Goal: Complete application form

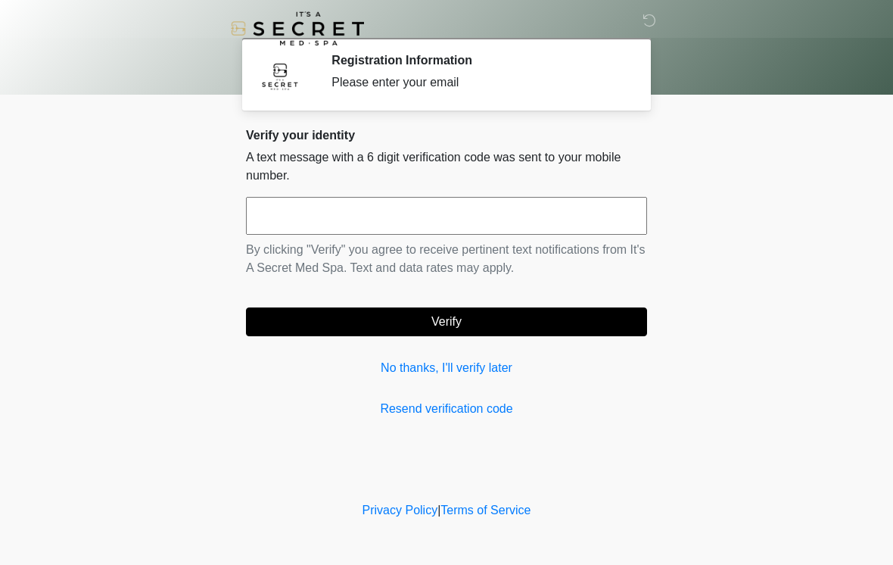
click at [404, 217] on input "text" at bounding box center [446, 216] width 401 height 38
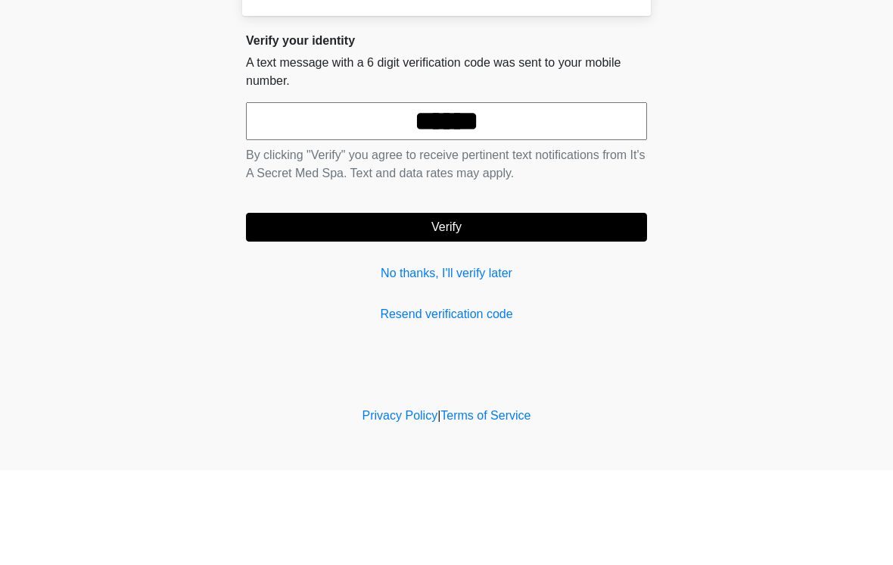
type input "******"
click at [516, 307] on button "Verify" at bounding box center [446, 321] width 401 height 29
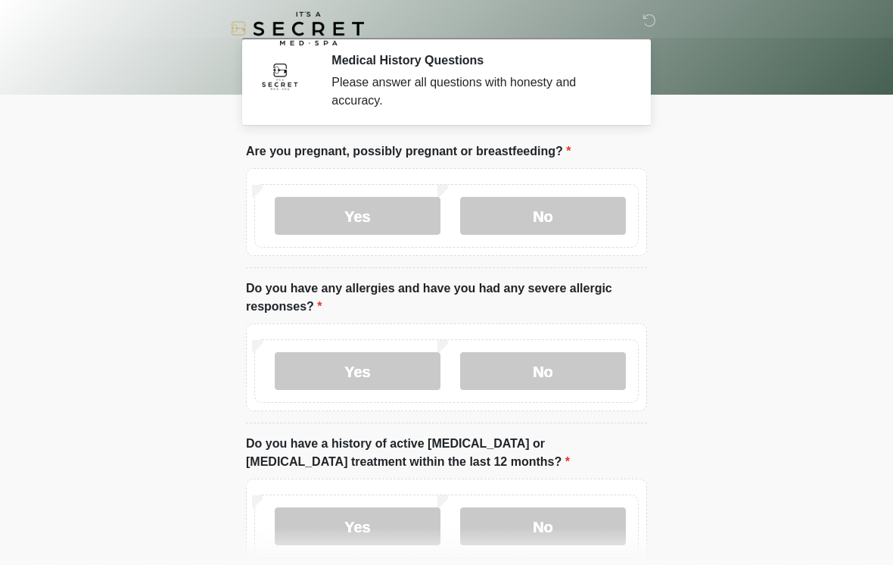
click at [558, 223] on label "No" at bounding box center [543, 216] width 166 height 38
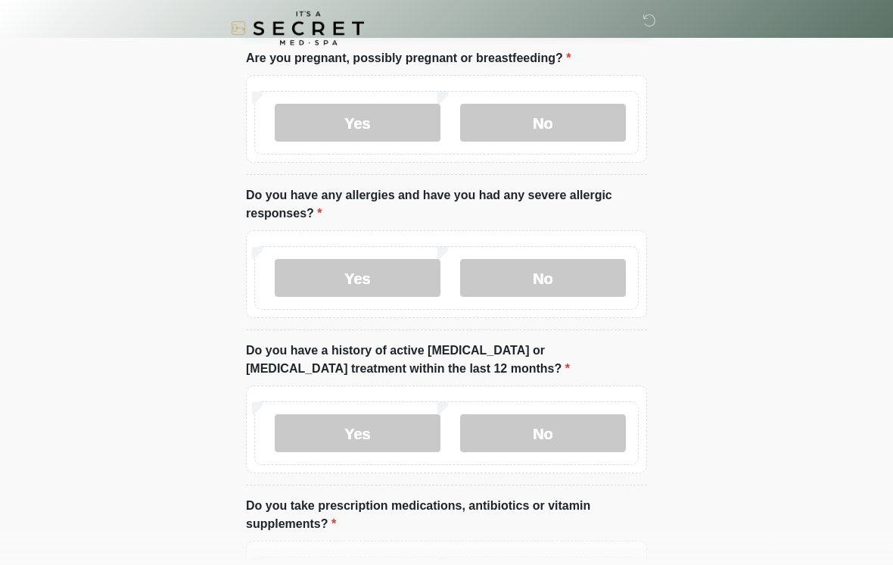
click at [602, 271] on label "No" at bounding box center [543, 279] width 166 height 38
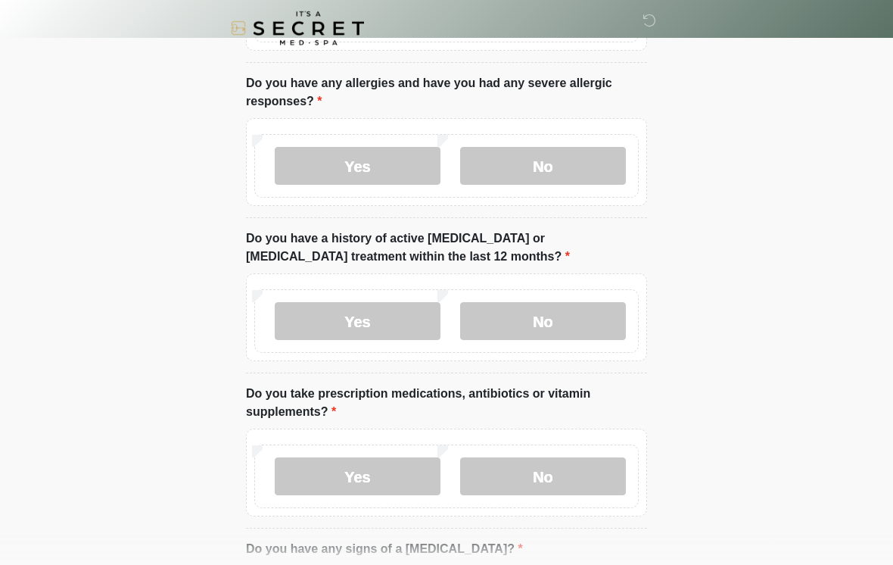
scroll to position [209, 0]
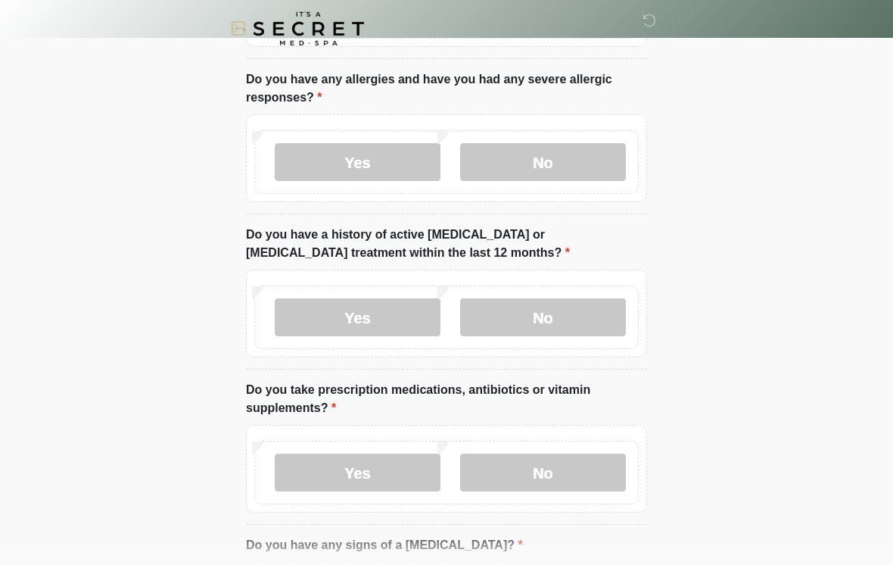
click at [594, 313] on label "No" at bounding box center [543, 317] width 166 height 38
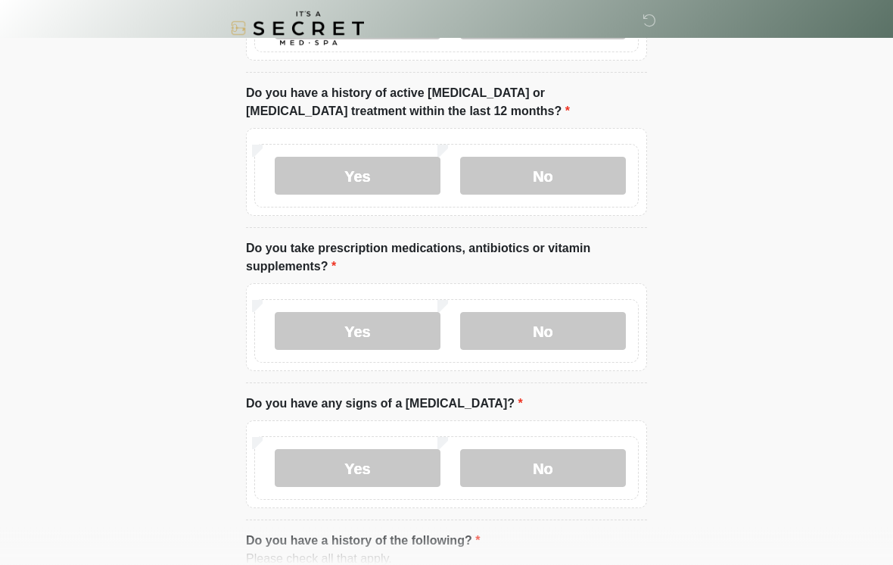
scroll to position [351, 0]
click at [406, 332] on label "Yes" at bounding box center [358, 330] width 166 height 38
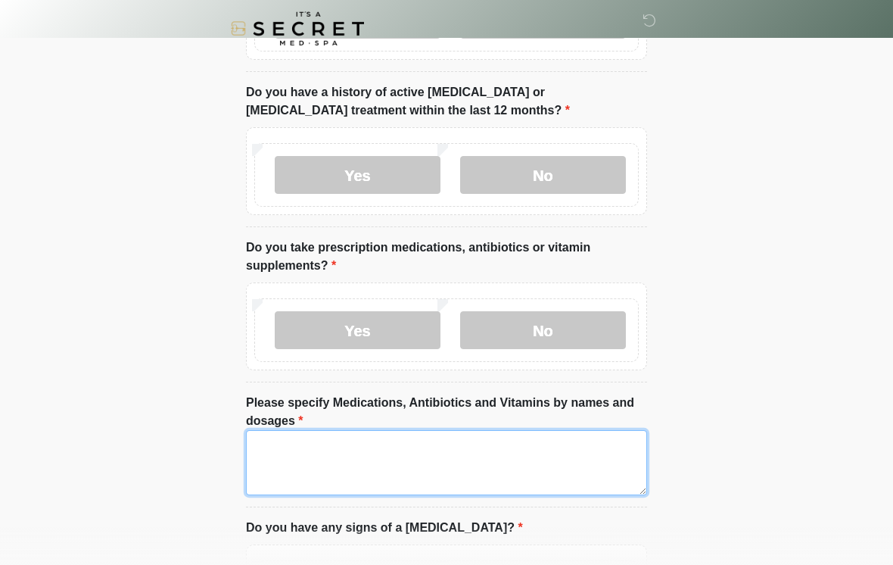
click at [422, 457] on textarea "Please specify Medications, Antibiotics and Vitamins by names and dosages" at bounding box center [446, 462] width 401 height 65
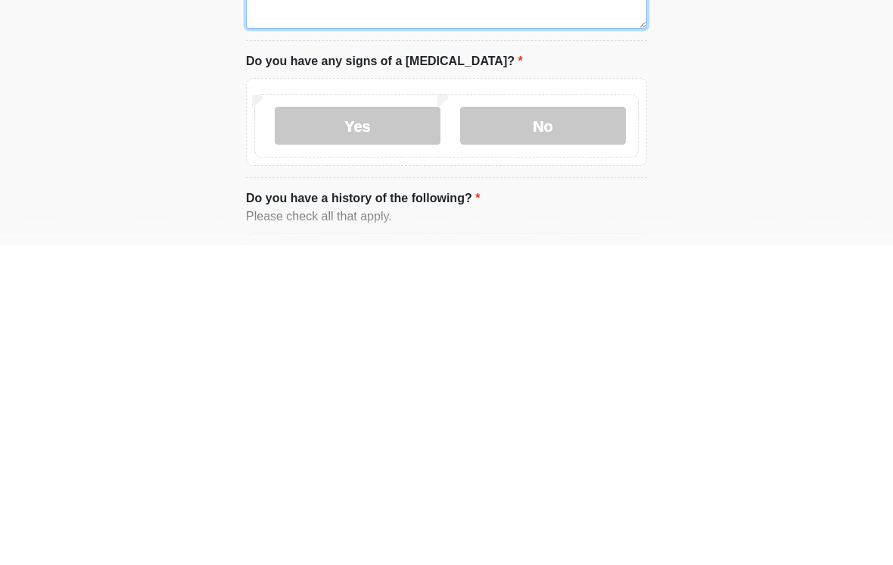
scroll to position [499, 0]
type textarea "**********"
click at [577, 425] on label "No" at bounding box center [543, 444] width 166 height 38
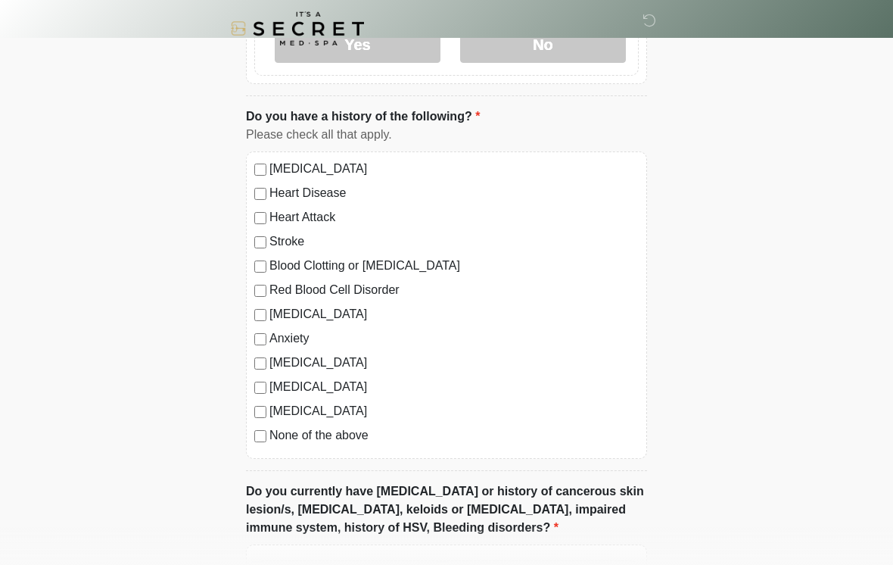
scroll to position [908, 0]
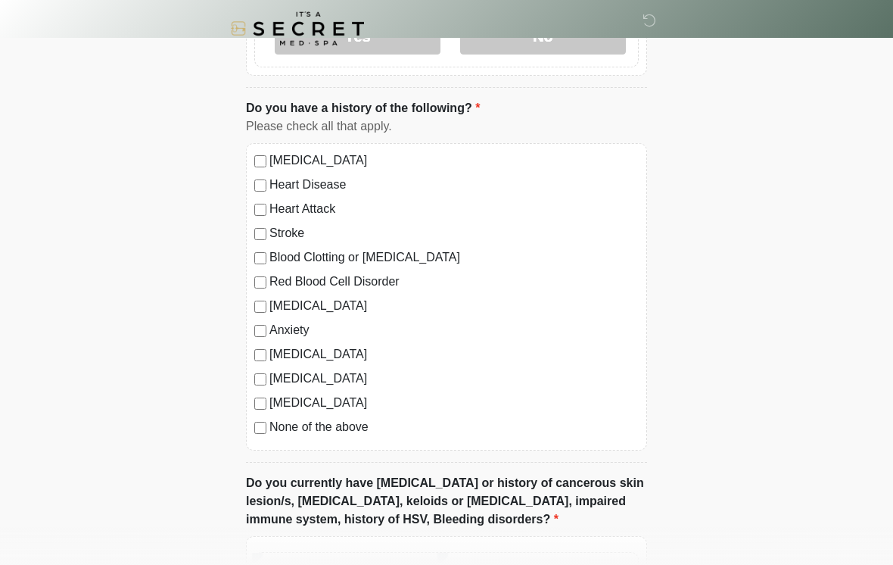
click at [282, 329] on label "Anxiety" at bounding box center [454, 330] width 369 height 18
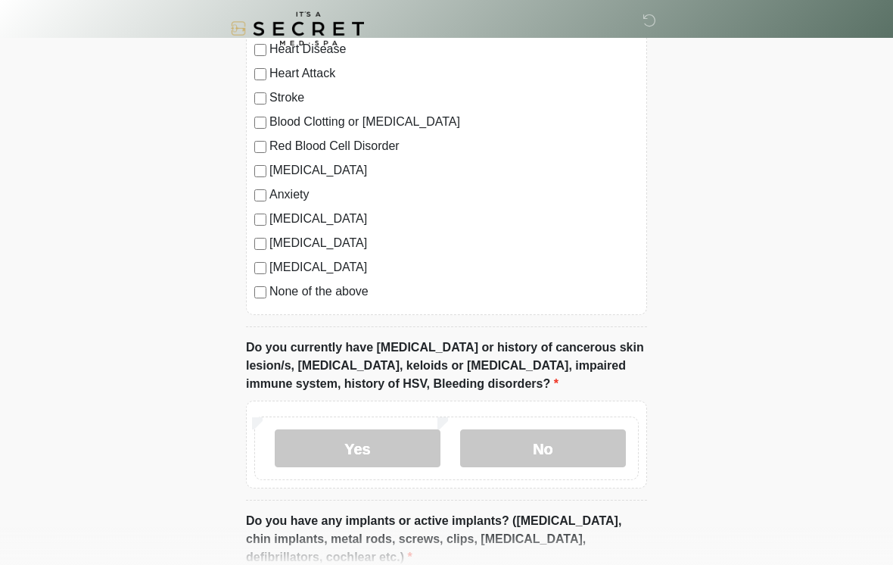
scroll to position [1048, 0]
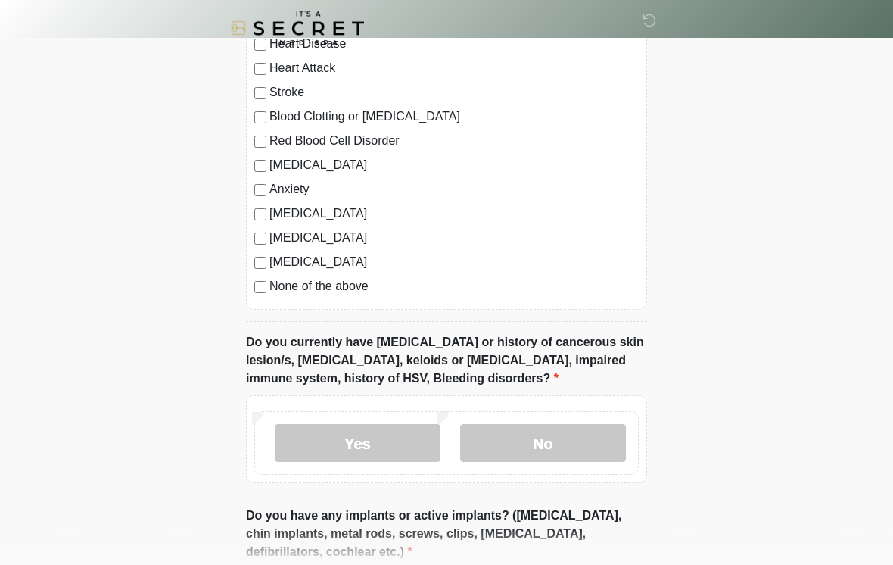
click at [569, 444] on label "No" at bounding box center [543, 444] width 166 height 38
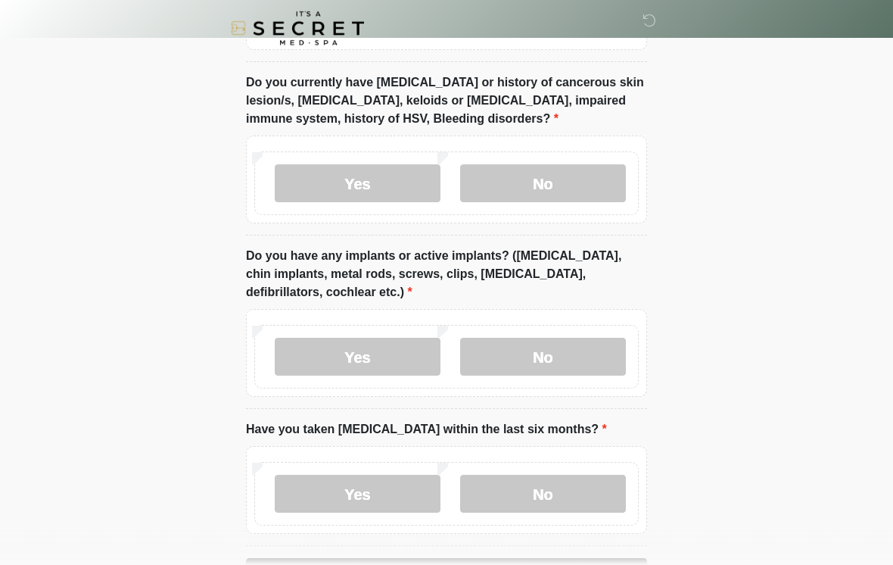
scroll to position [1308, 0]
click at [520, 345] on label "No" at bounding box center [543, 357] width 166 height 38
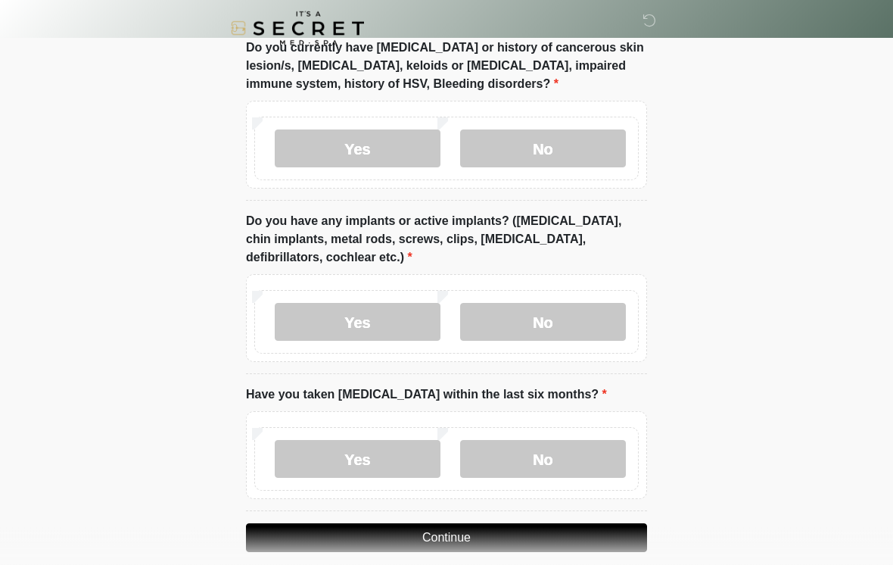
scroll to position [1385, 0]
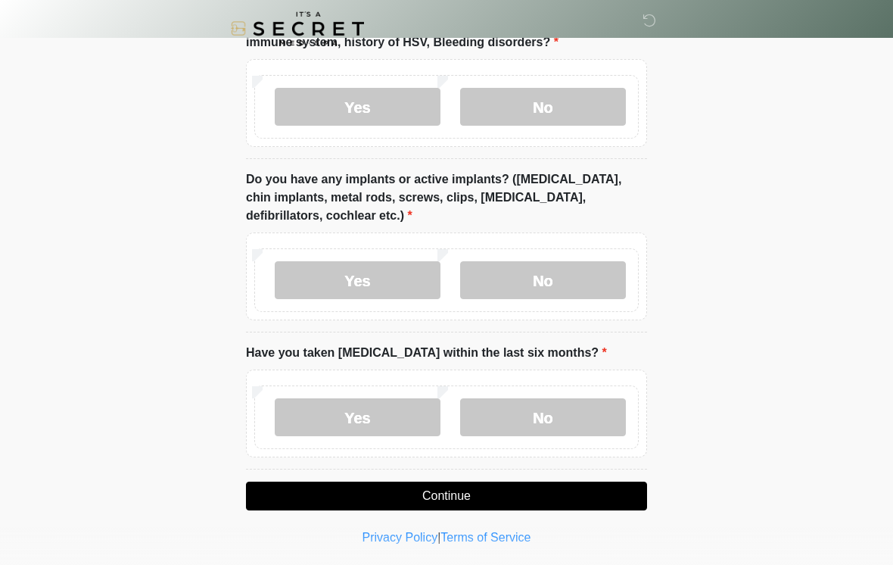
click at [524, 413] on label "No" at bounding box center [543, 417] width 166 height 38
click at [465, 486] on button "Continue" at bounding box center [446, 495] width 401 height 29
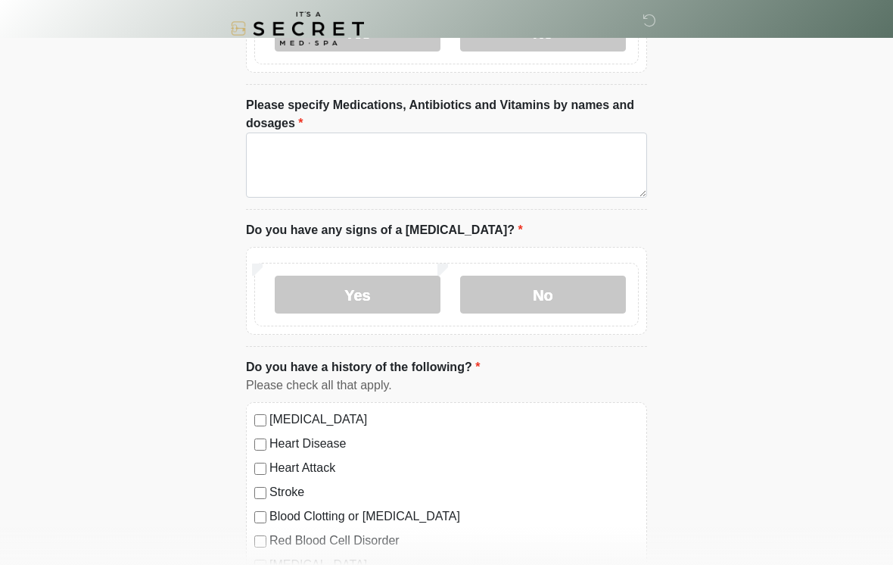
scroll to position [0, 0]
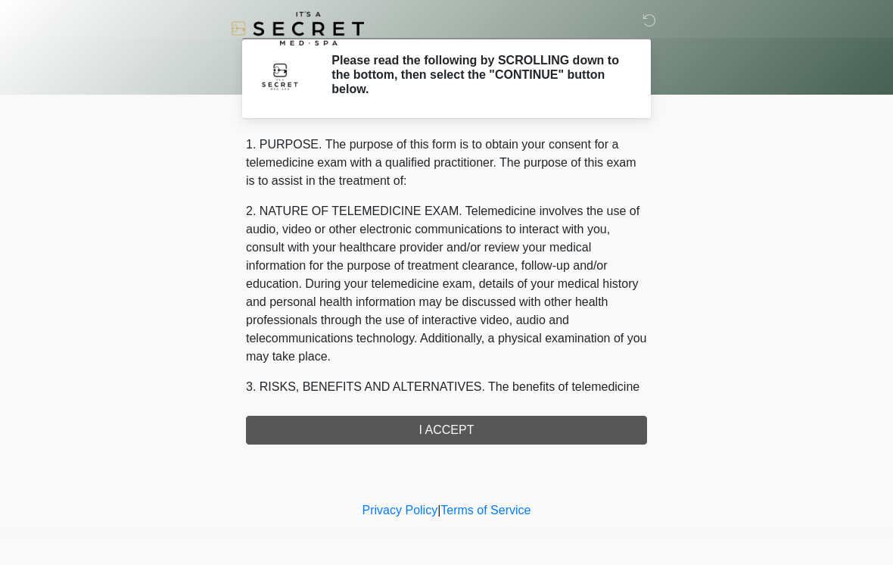
click at [468, 429] on div "1. PURPOSE. The purpose of this form is to obtain your consent for a telemedici…" at bounding box center [446, 290] width 401 height 309
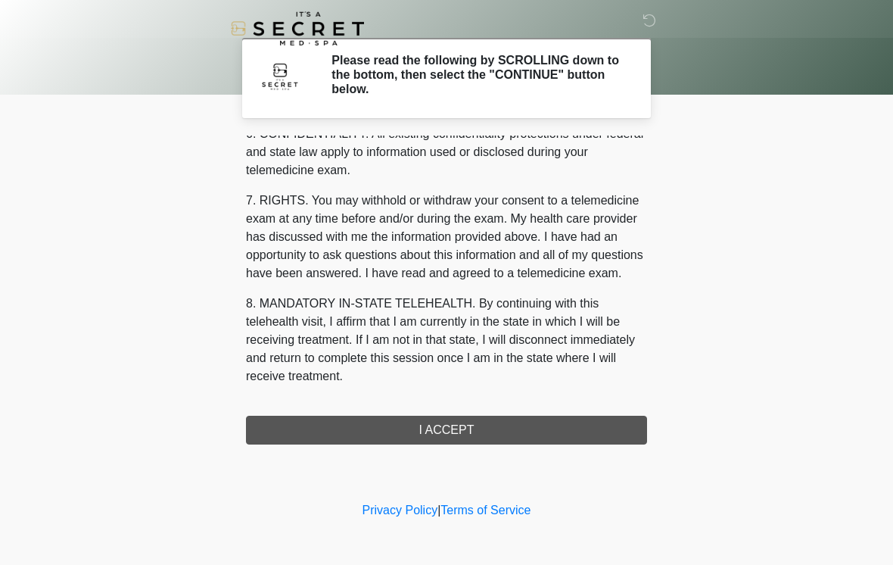
scroll to position [616, 0]
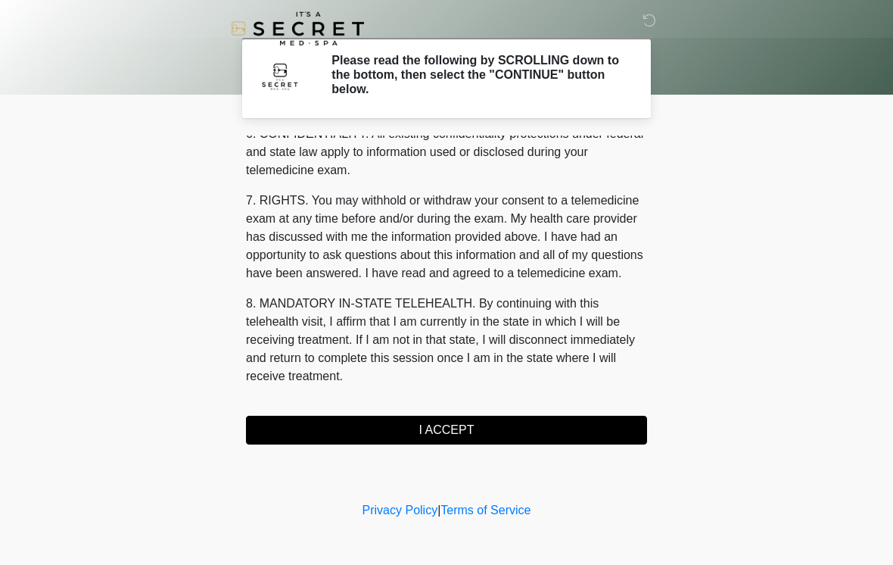
click at [410, 432] on button "I ACCEPT" at bounding box center [446, 430] width 401 height 29
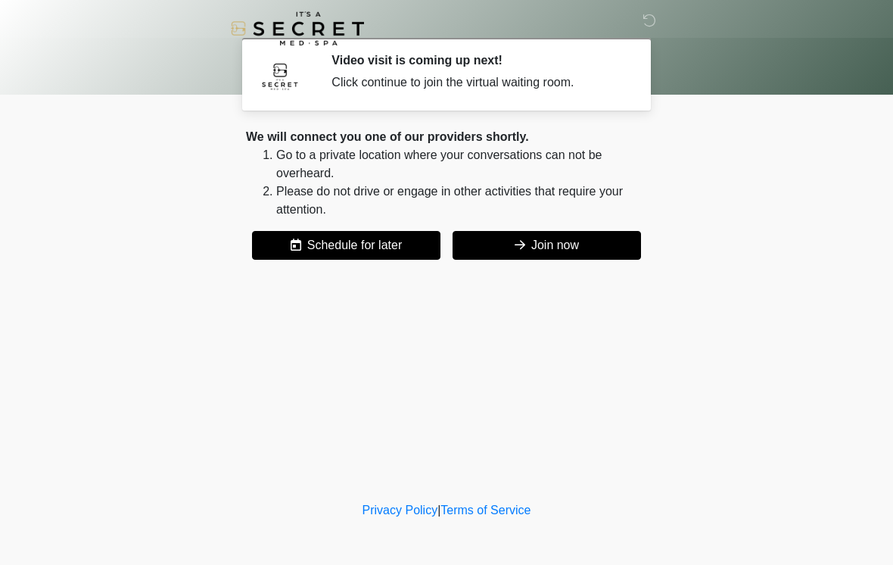
click at [565, 232] on button "Join now" at bounding box center [547, 245] width 189 height 29
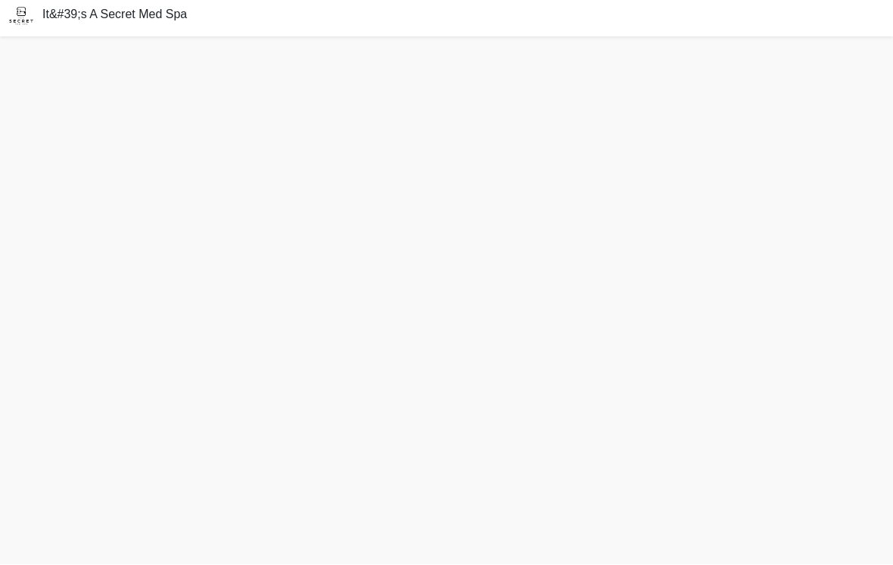
scroll to position [10, 0]
